Goal: Check status: Check status

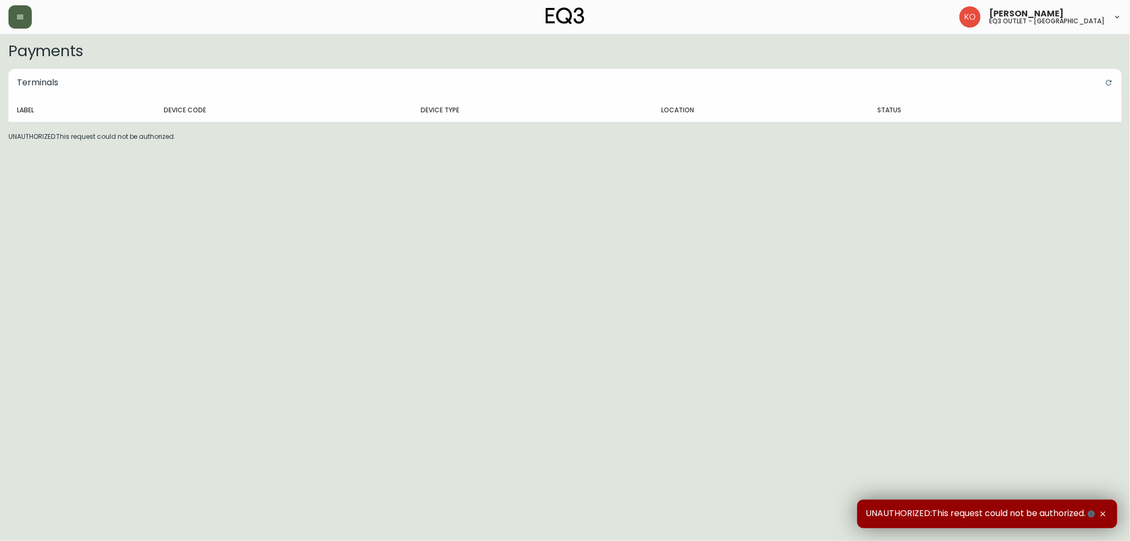
click at [11, 19] on button "button" at bounding box center [19, 16] width 23 height 23
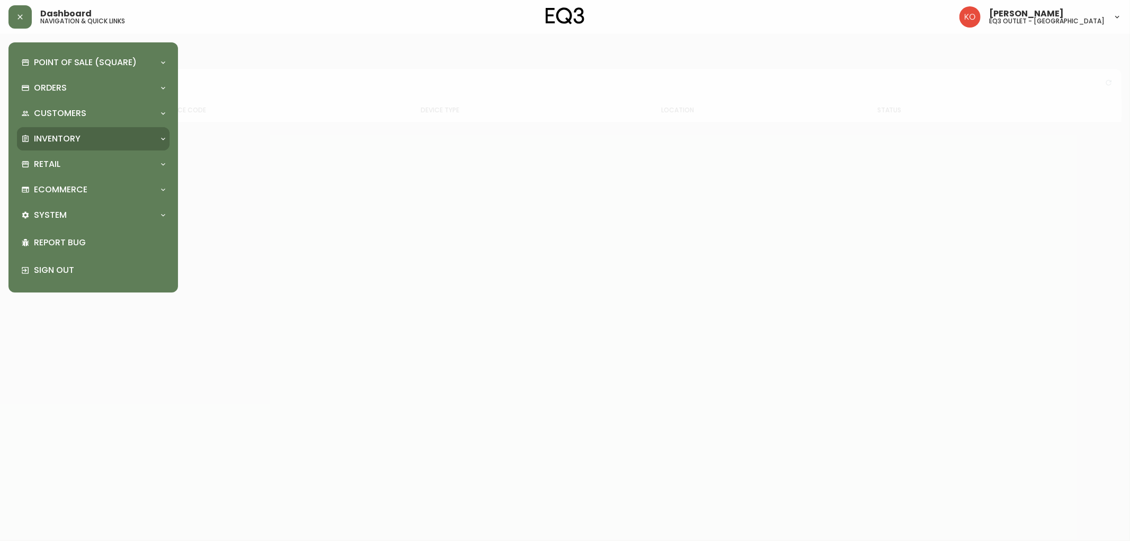
click at [41, 146] on div "Inventory" at bounding box center [93, 138] width 153 height 23
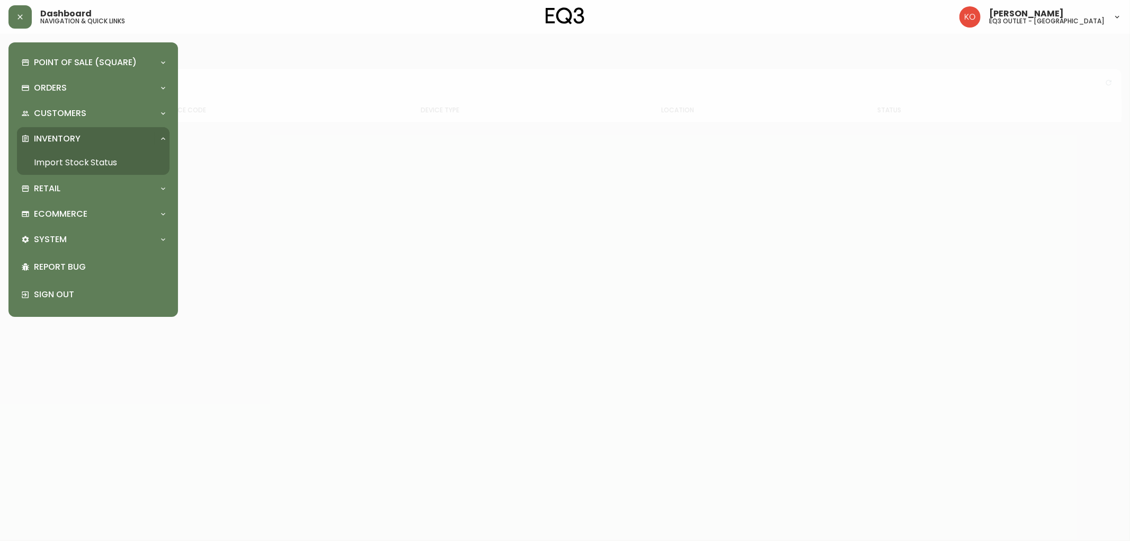
click at [82, 161] on link "Import Stock Status" at bounding box center [93, 163] width 153 height 24
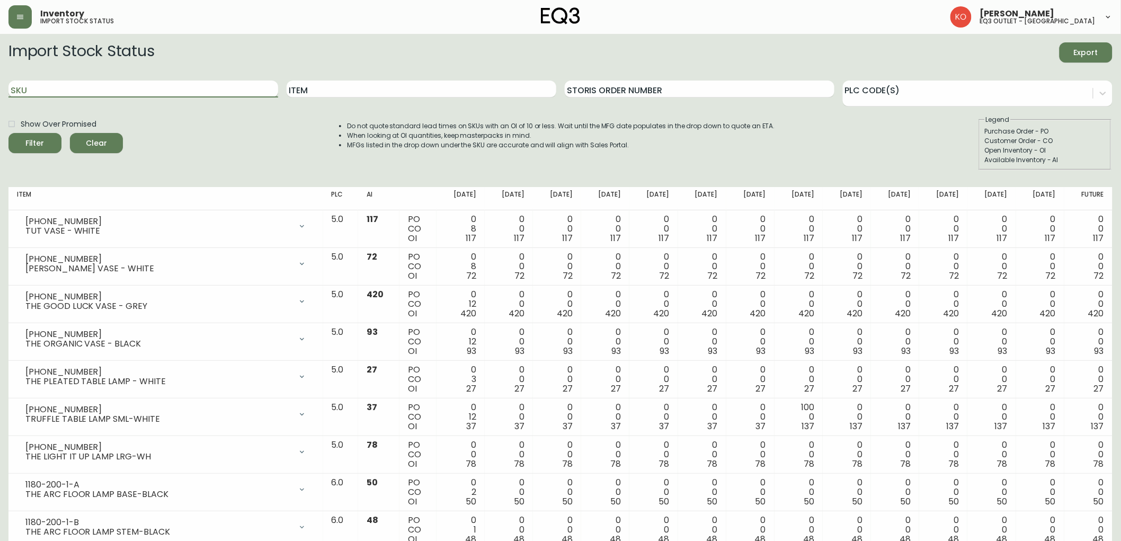
click at [69, 85] on input "SKU" at bounding box center [143, 89] width 270 height 17
click at [39, 91] on input "SKU" at bounding box center [143, 89] width 270 height 17
paste input "[PHONE_NUMBER]"
type input "[PHONE_NUMBER]"
click at [8, 133] on button "Filter" at bounding box center [34, 143] width 53 height 20
